Goal: Information Seeking & Learning: Learn about a topic

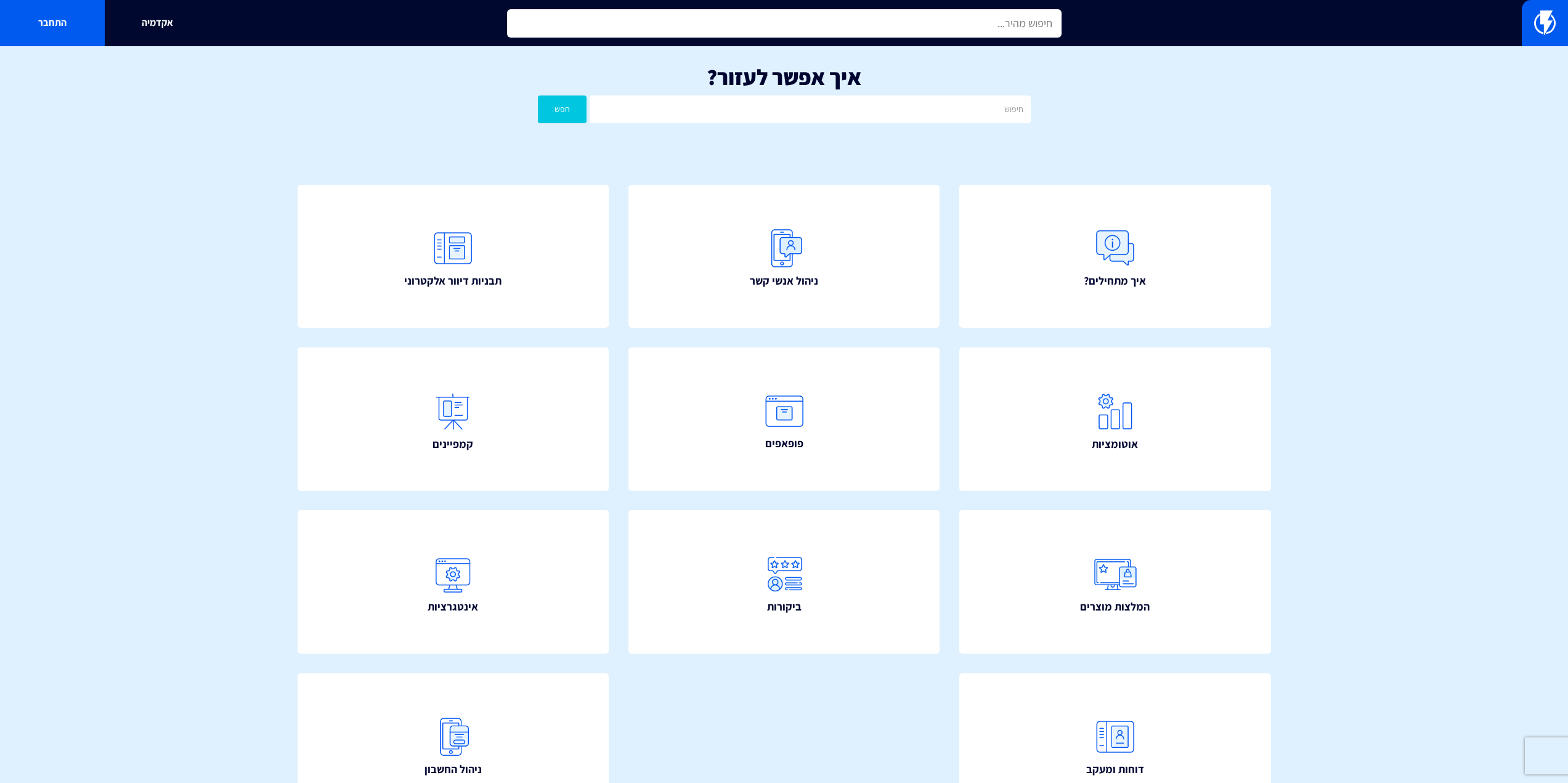
click at [905, 16] on input "text" at bounding box center [785, 23] width 555 height 29
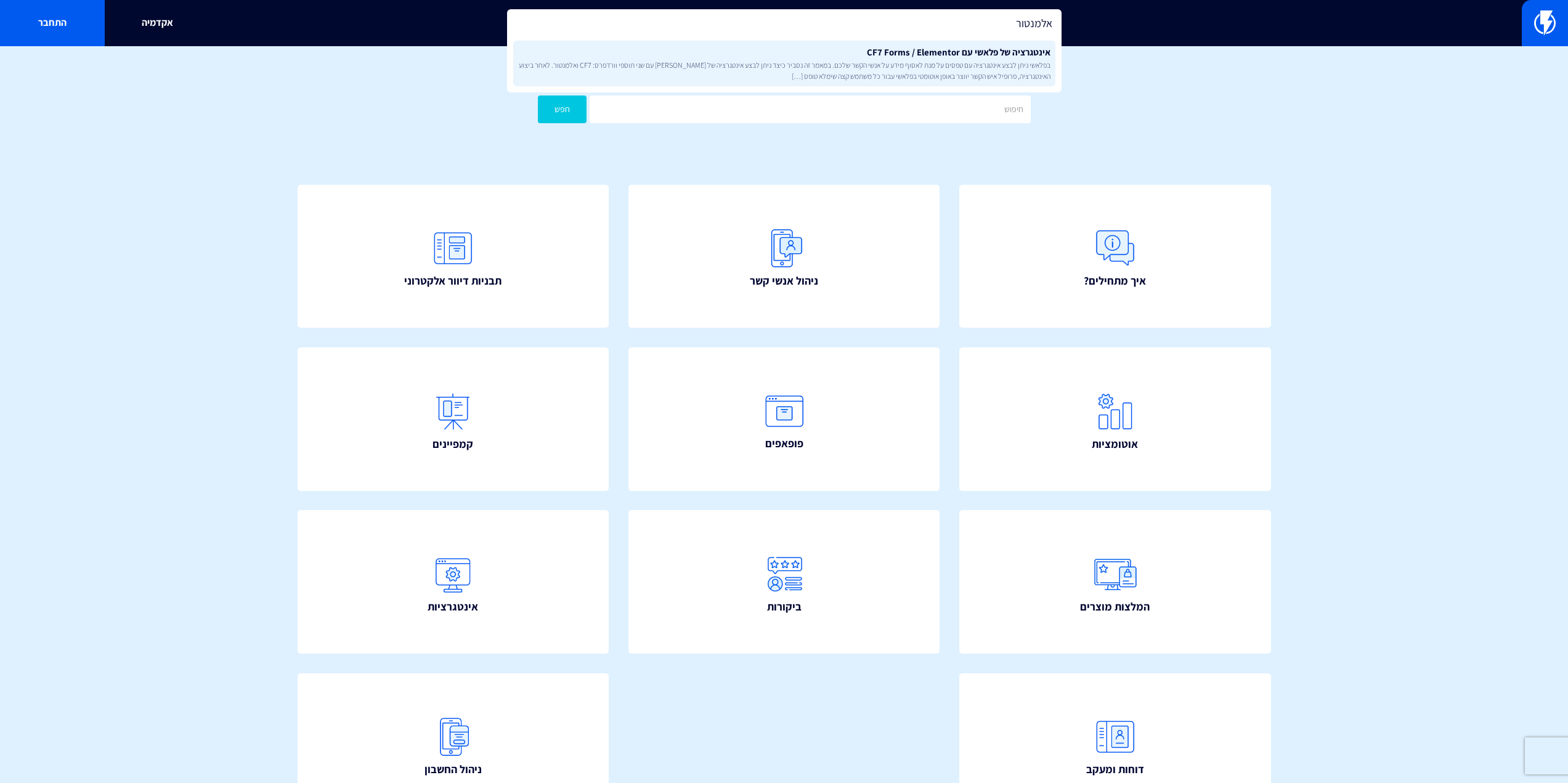
type input "אלמנטור"
click at [963, 55] on link "אינטגרציה של פלאשי עם CF7 Forms / Elementor בפלאשי ניתן לבצע אינטגרציה עם טפסים…" at bounding box center [785, 63] width 542 height 45
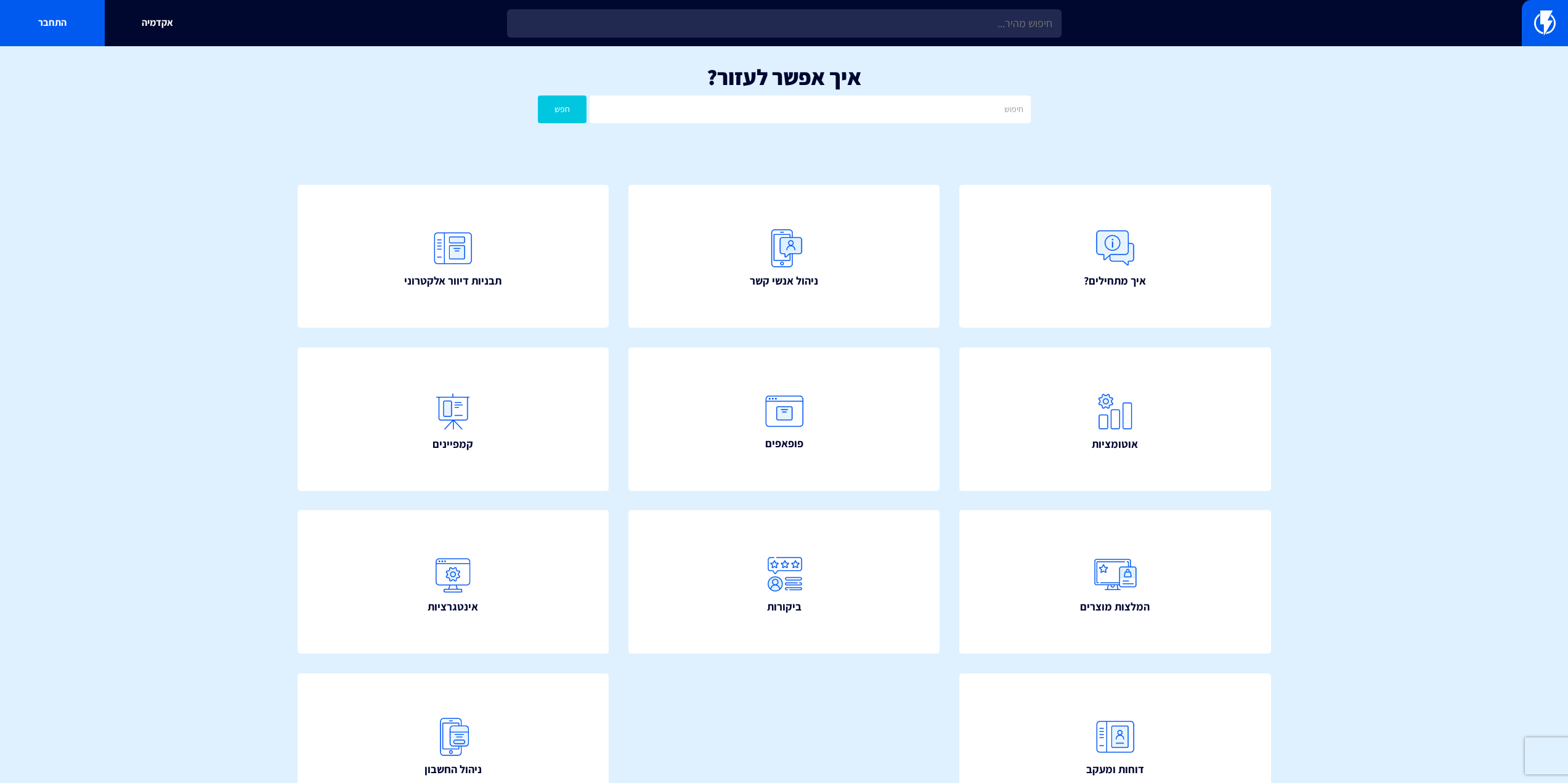
drag, startPoint x: 1367, startPoint y: 668, endPoint x: 1376, endPoint y: 536, distance: 132.3
click at [1367, 668] on section "איך אפשר לעזור? חפש איך מתחילים? ניהול אנשי קשר תבניות דיוור אלקטרוני" at bounding box center [784, 459] width 1568 height 827
